Goal: Information Seeking & Learning: Find specific fact

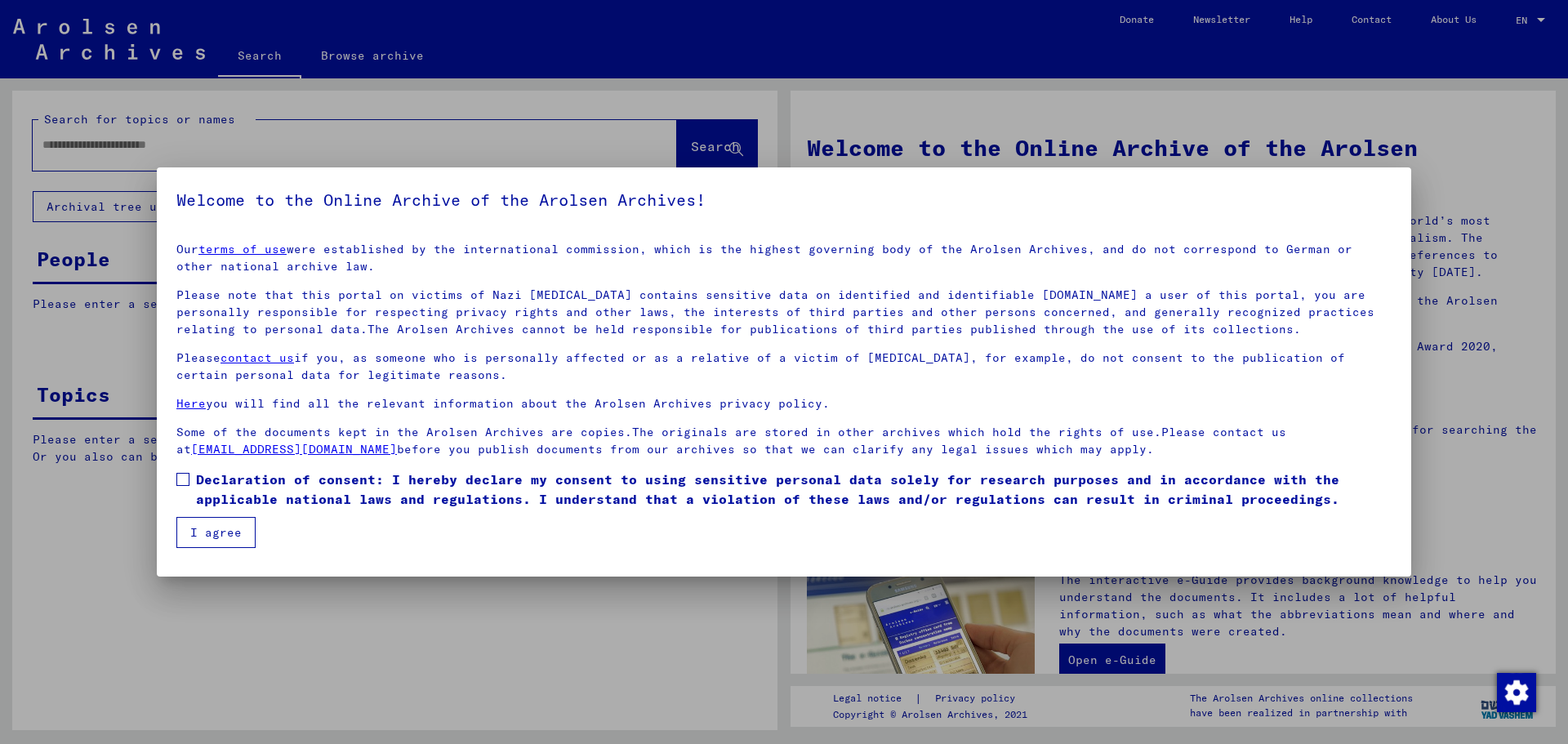
click at [189, 472] on label "Declaration of consent: I hereby declare my consent to using sensitive personal…" at bounding box center [784, 488] width 1215 height 39
click at [227, 530] on button "I agree" at bounding box center [216, 533] width 79 height 31
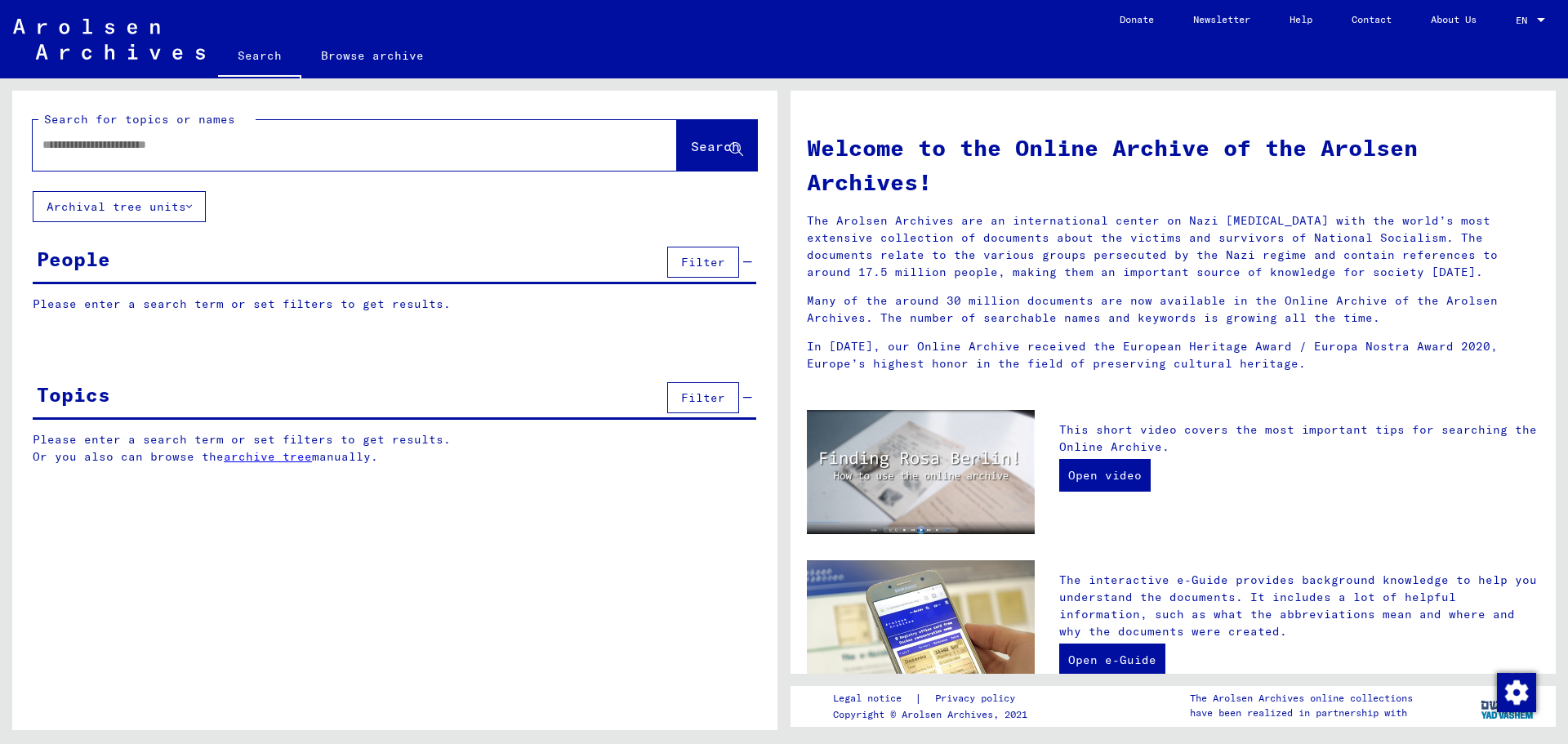
click at [70, 302] on p "Please enter a search term or set filters to get results." at bounding box center [394, 304] width 724 height 17
click at [70, 305] on p "Please enter a search term or set filters to get results." at bounding box center [394, 304] width 724 height 17
click at [145, 149] on input "text" at bounding box center [335, 145] width 586 height 17
type input "**********"
click at [691, 144] on span "Search" at bounding box center [715, 146] width 49 height 16
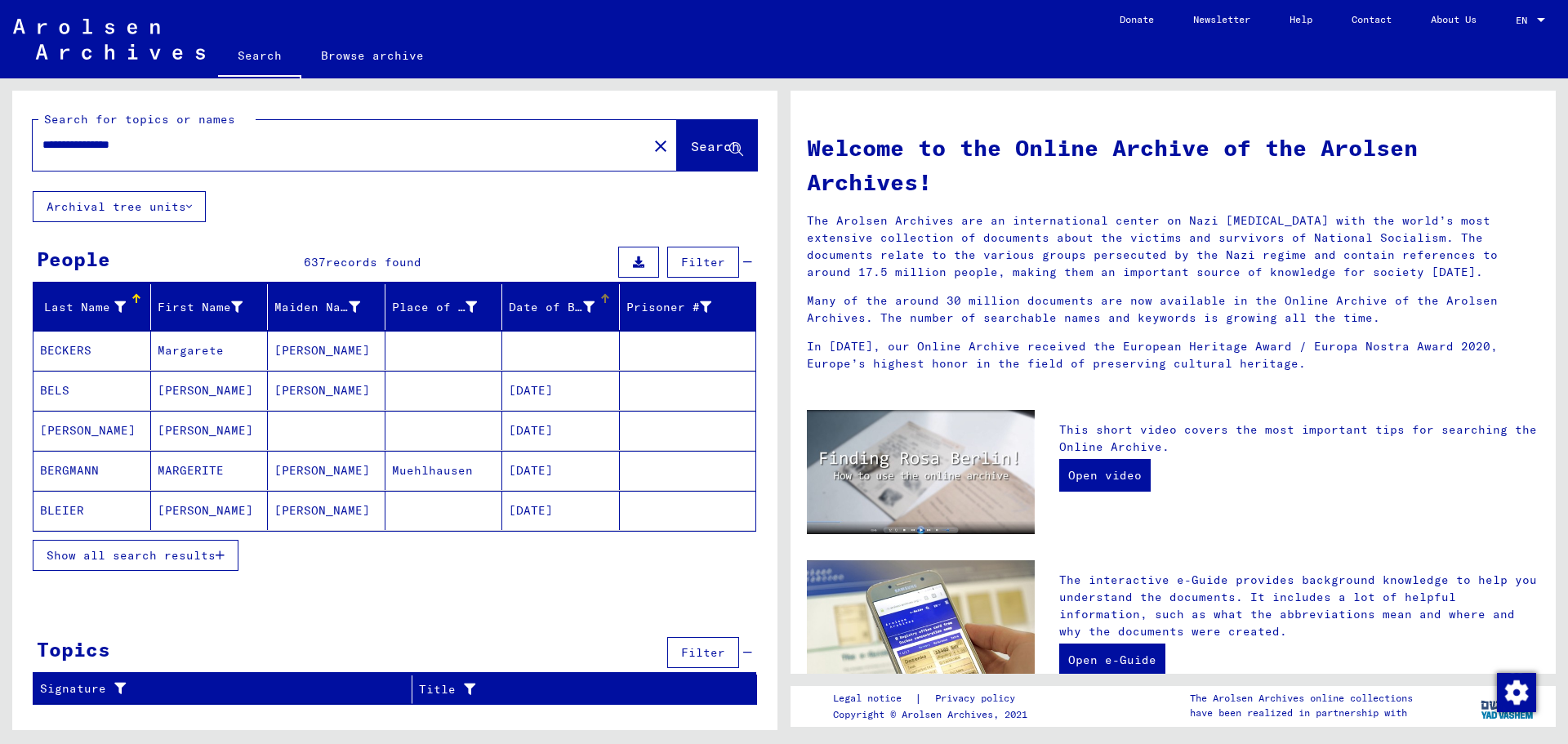
click at [550, 308] on div "Date of Birth" at bounding box center [551, 307] width 86 height 17
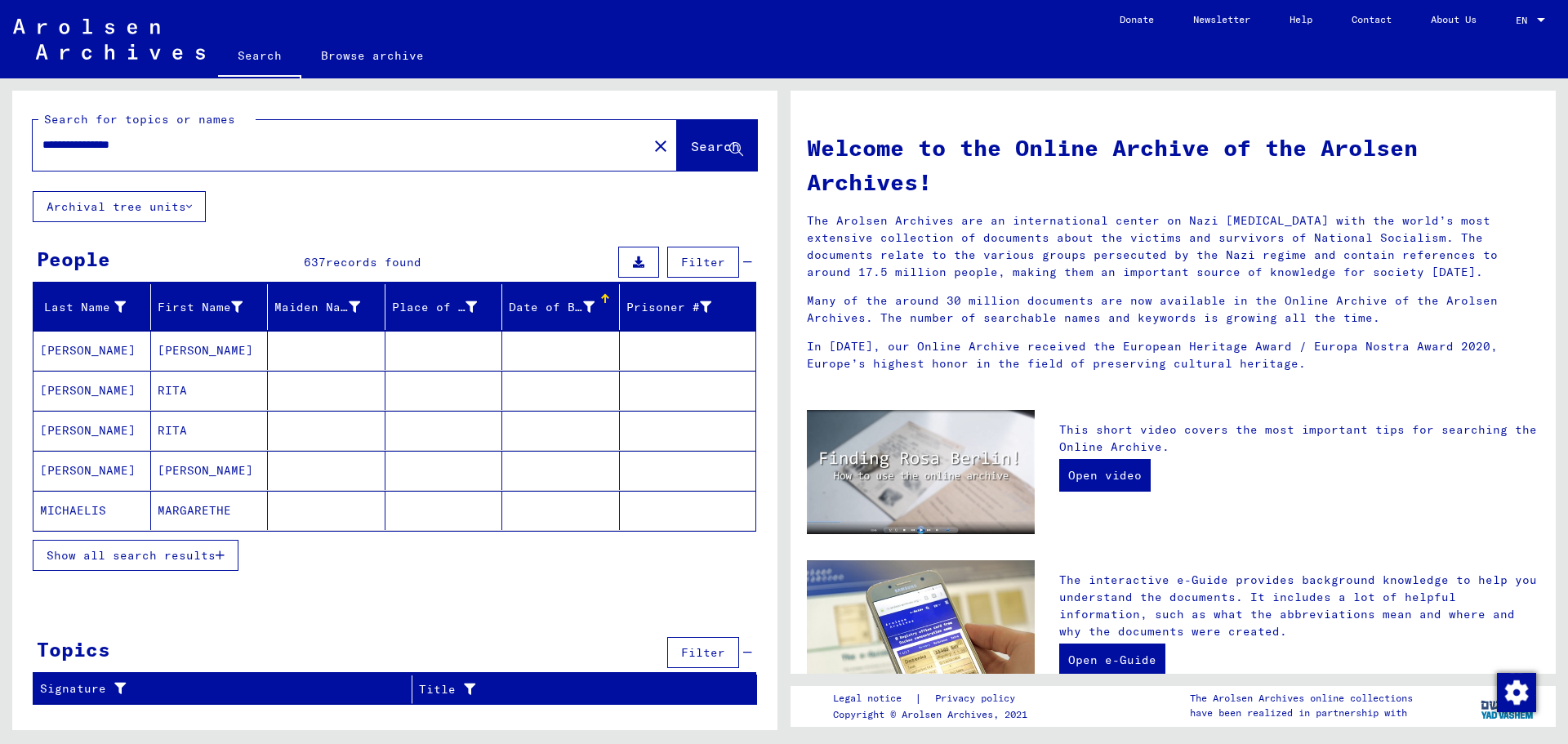
click at [547, 304] on div "Date of Birth" at bounding box center [551, 307] width 86 height 17
click at [427, 308] on div "Place of Birth" at bounding box center [435, 307] width 86 height 17
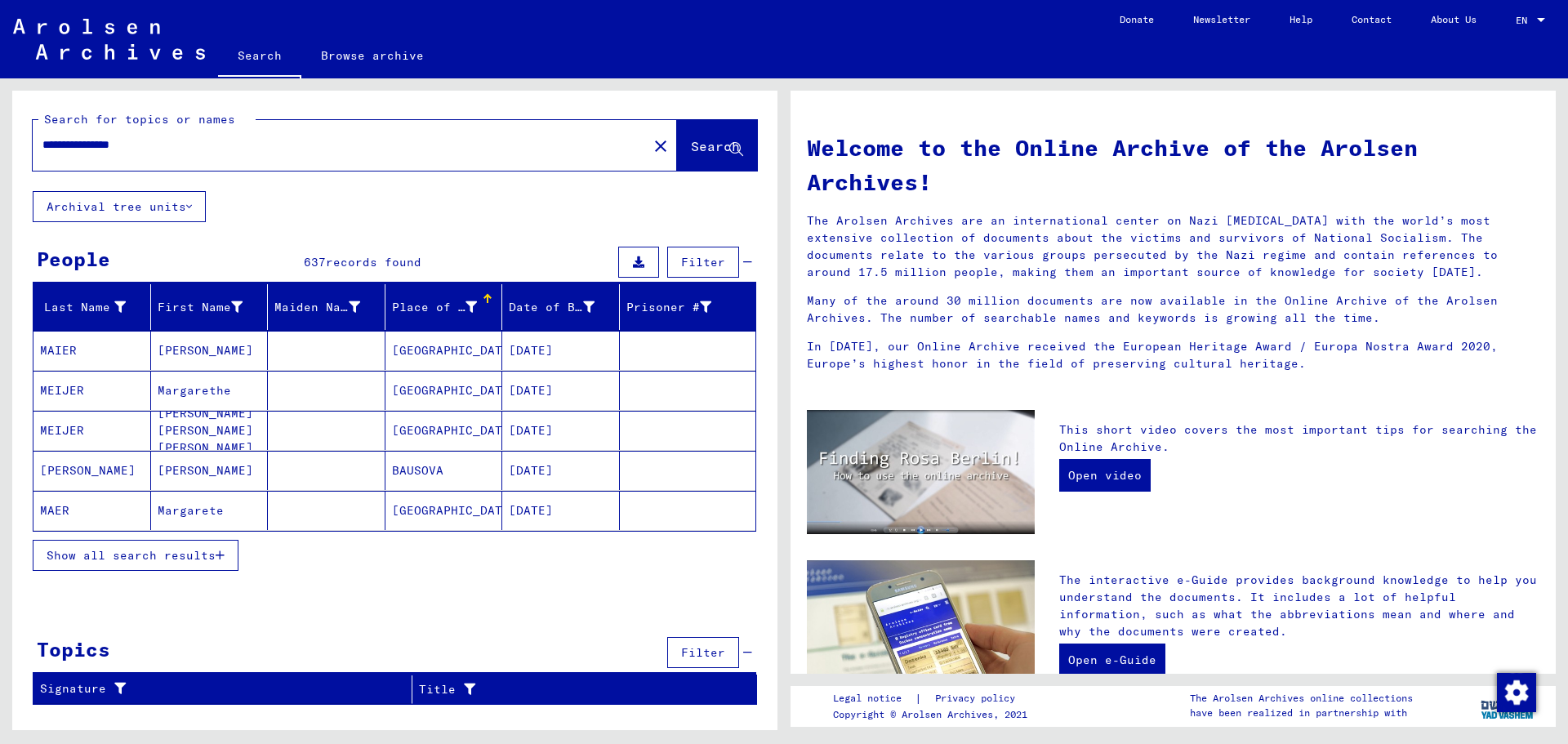
click at [120, 557] on span "Show all search results" at bounding box center [131, 556] width 169 height 14
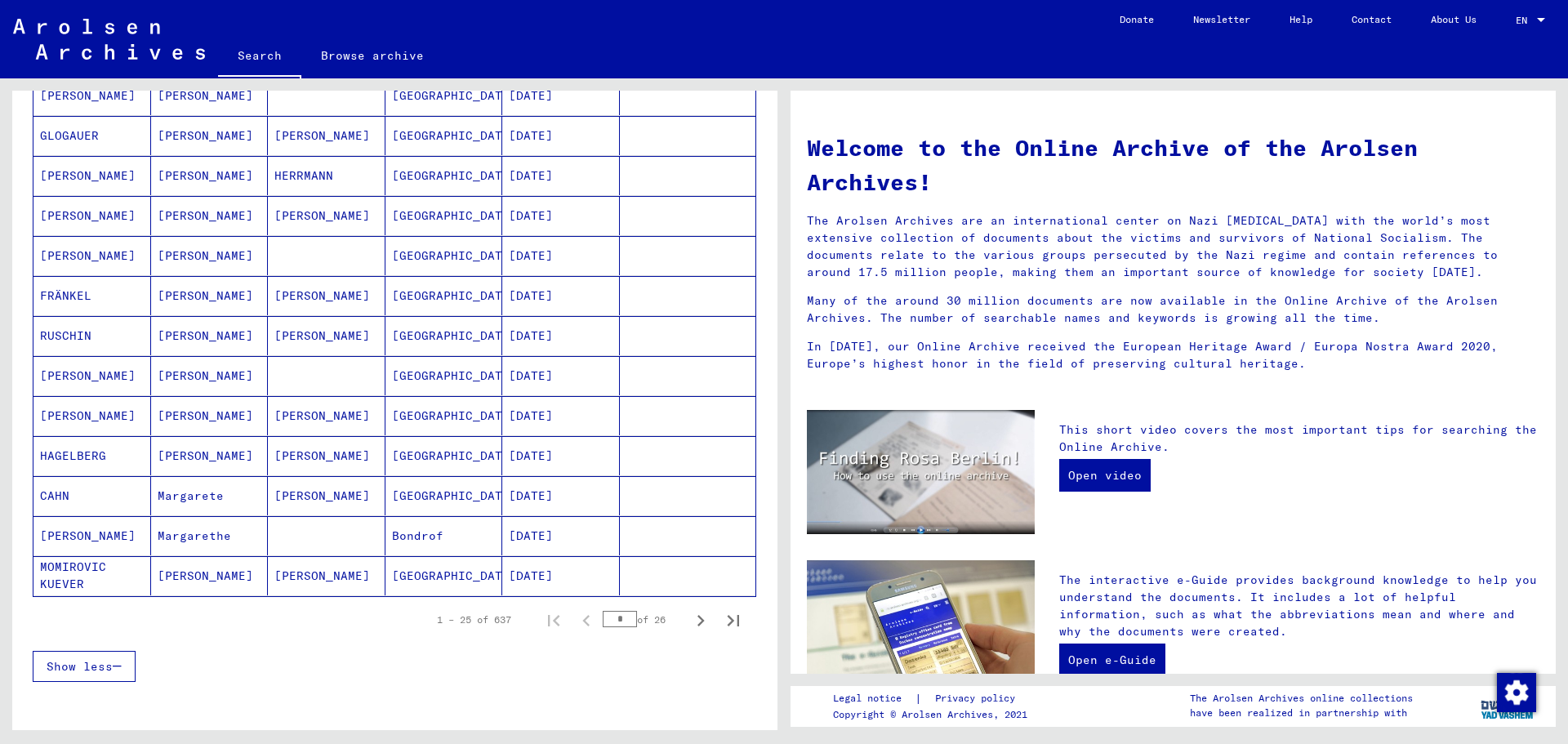
scroll to position [808, 0]
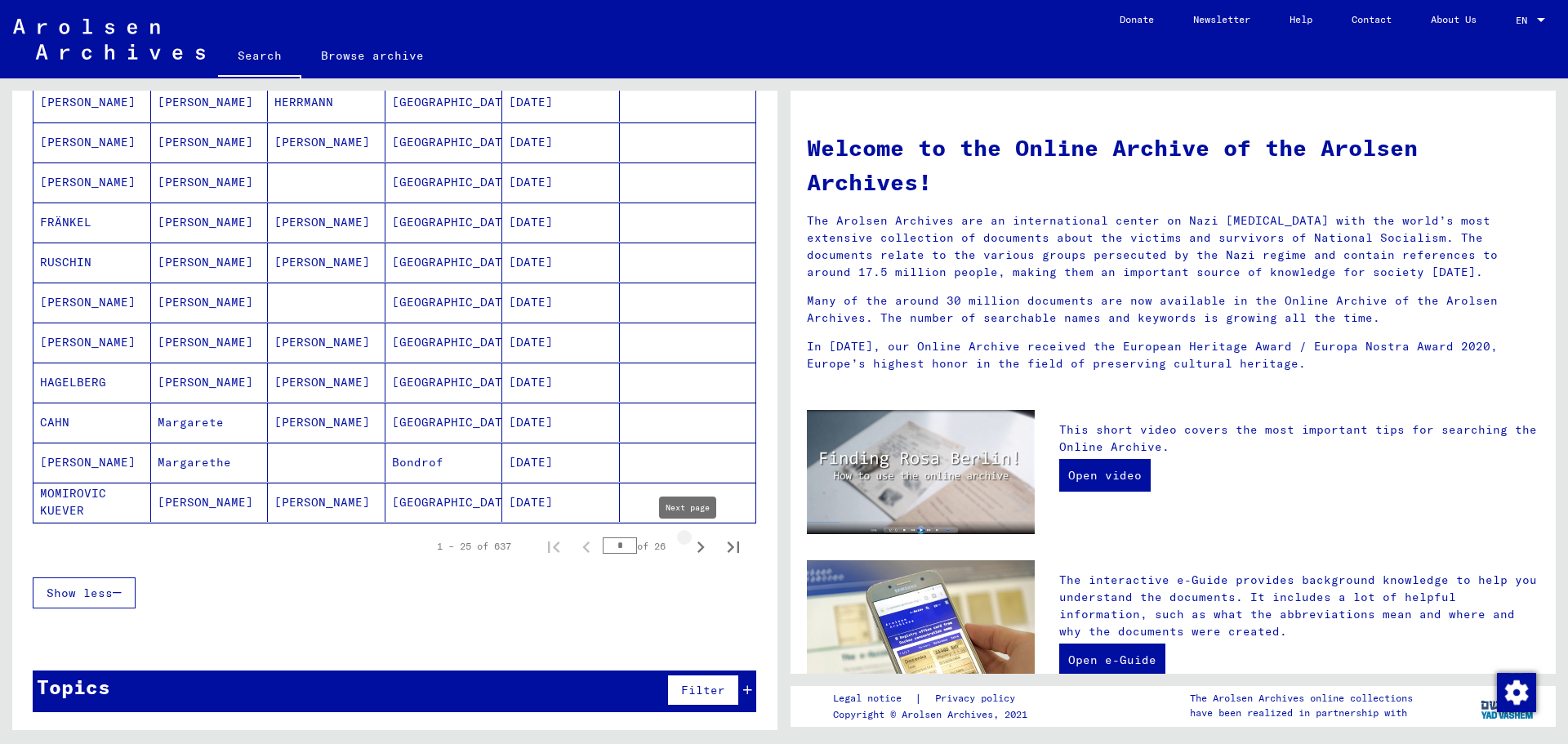
click at [698, 544] on icon "Next page" at bounding box center [702, 547] width 7 height 12
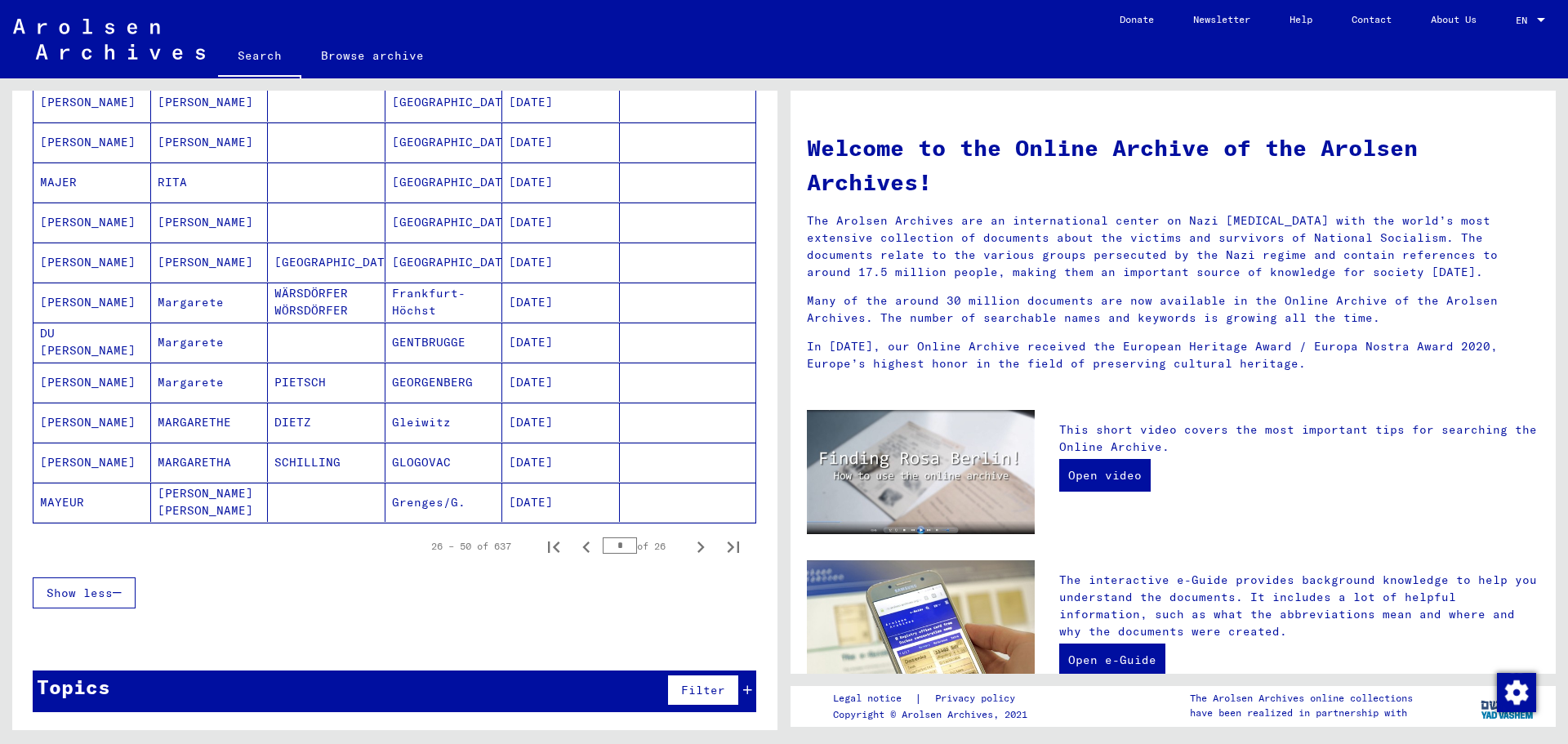
click at [698, 544] on icon "Next page" at bounding box center [702, 547] width 7 height 12
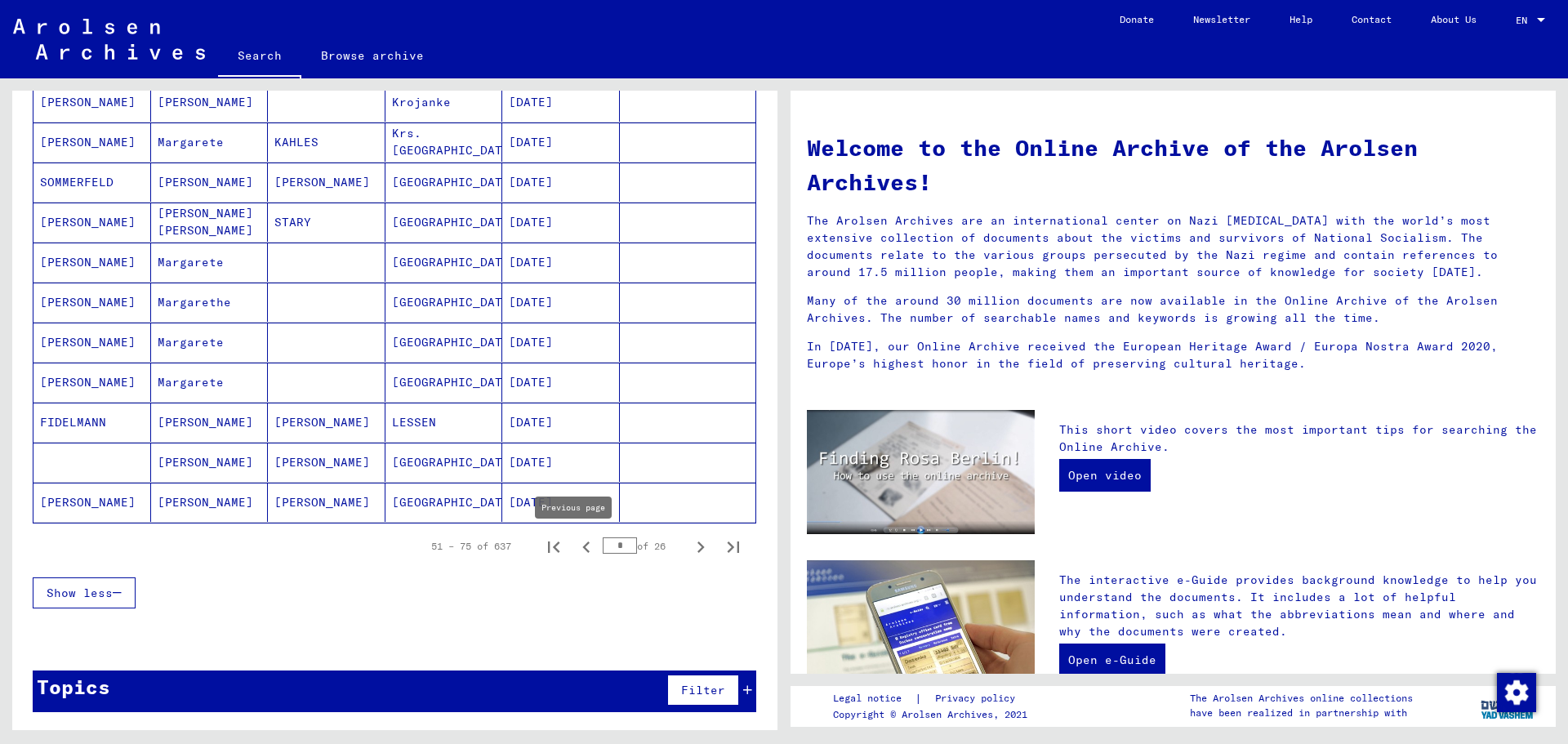
click at [576, 544] on icon "Previous page" at bounding box center [586, 546] width 23 height 23
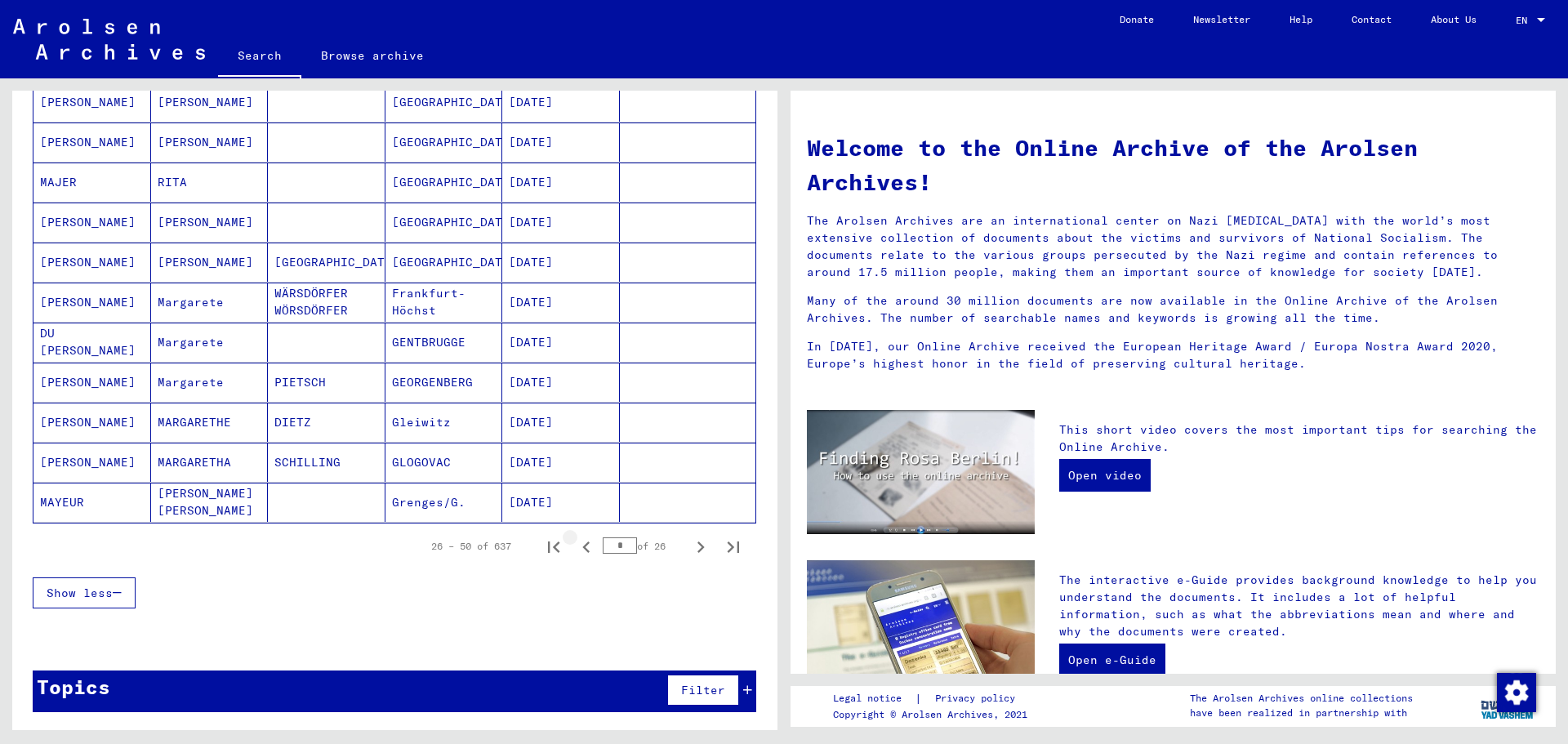
click at [576, 544] on icon "Previous page" at bounding box center [586, 546] width 23 height 23
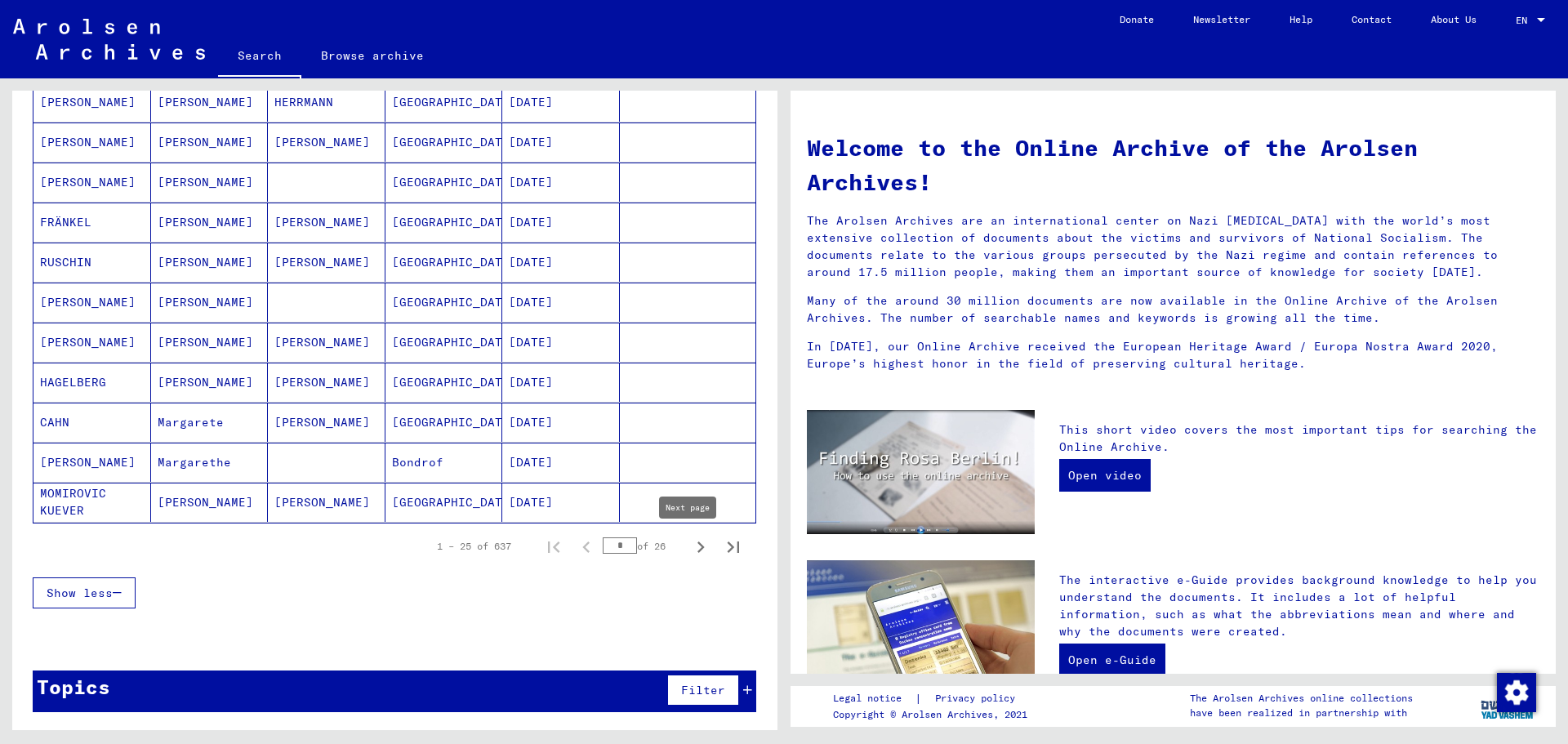
click at [691, 543] on icon "Next page" at bounding box center [701, 546] width 23 height 23
type input "*"
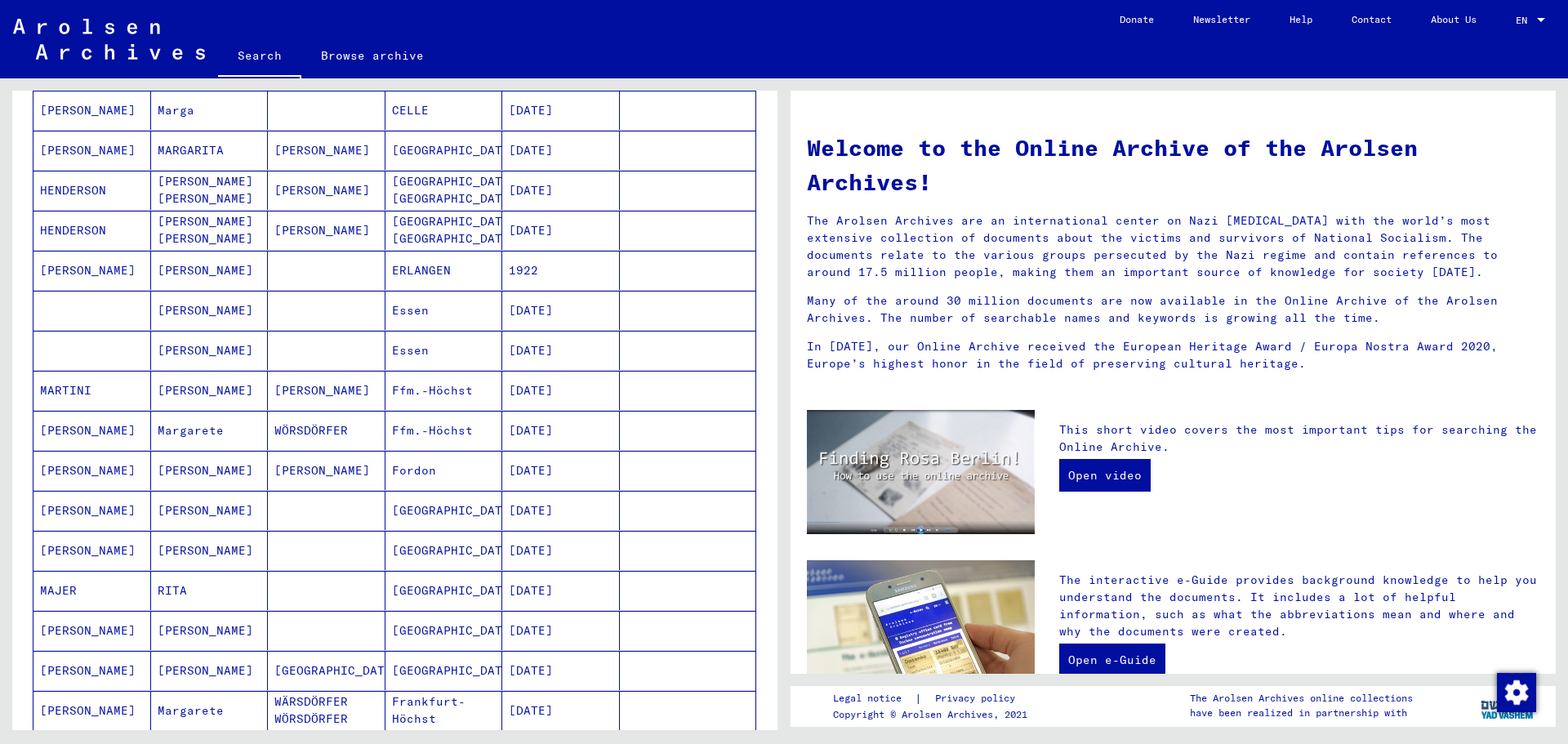
scroll to position [0, 0]
